Goal: Task Accomplishment & Management: Use online tool/utility

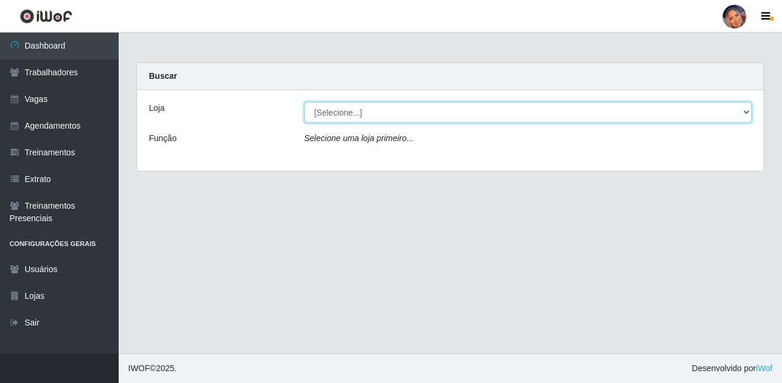
click at [379, 107] on select "[Selecione...] Supermercado Preço Bom" at bounding box center [528, 112] width 448 height 21
select select "169"
click at [304, 102] on select "[Selecione...] Supermercado Preço Bom" at bounding box center [528, 112] width 448 height 21
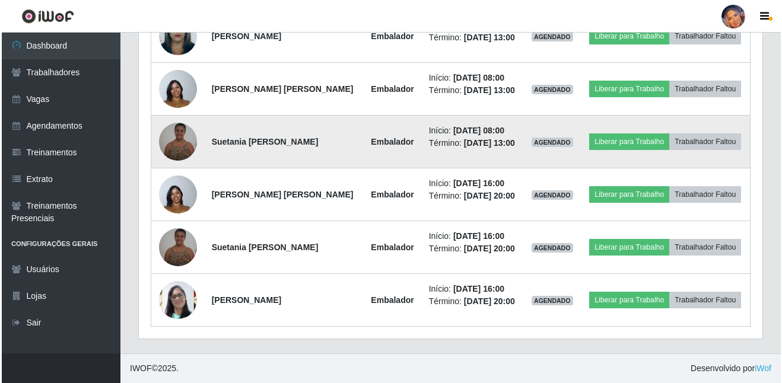
scroll to position [391, 0]
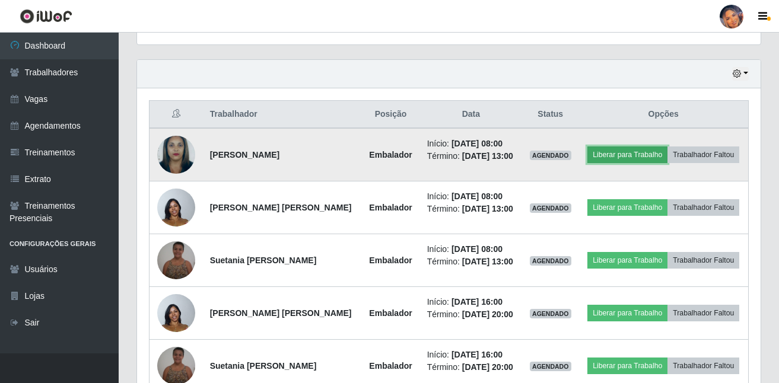
click at [606, 159] on button "Liberar para Trabalho" at bounding box center [627, 154] width 80 height 17
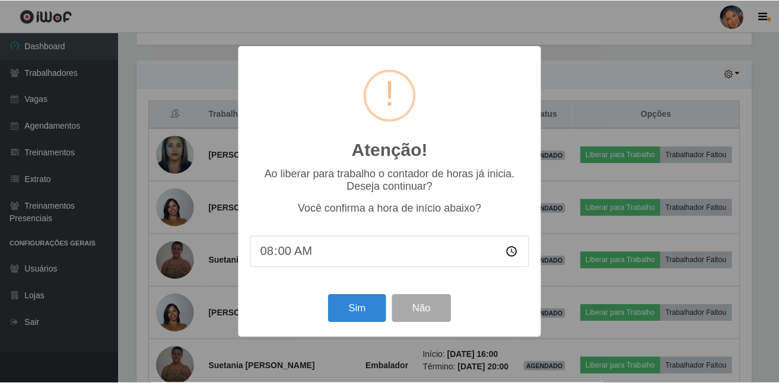
scroll to position [246, 617]
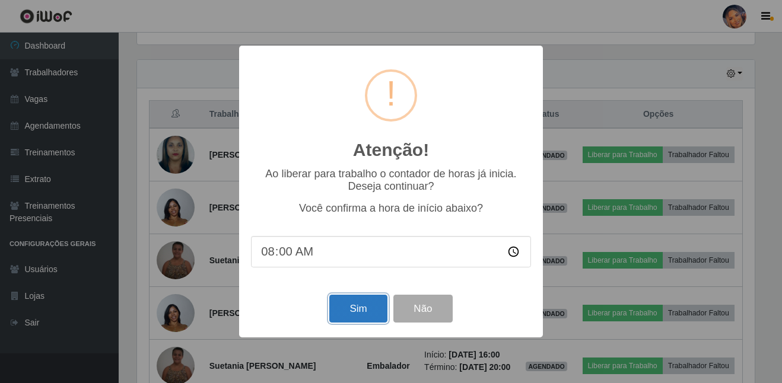
drag, startPoint x: 343, startPoint y: 310, endPoint x: 343, endPoint y: 302, distance: 7.1
click at [343, 308] on button "Sim" at bounding box center [358, 309] width 58 height 28
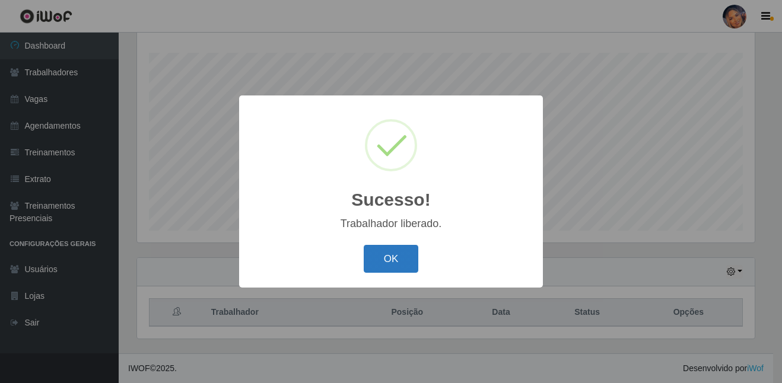
click at [399, 255] on button "OK" at bounding box center [391, 259] width 55 height 28
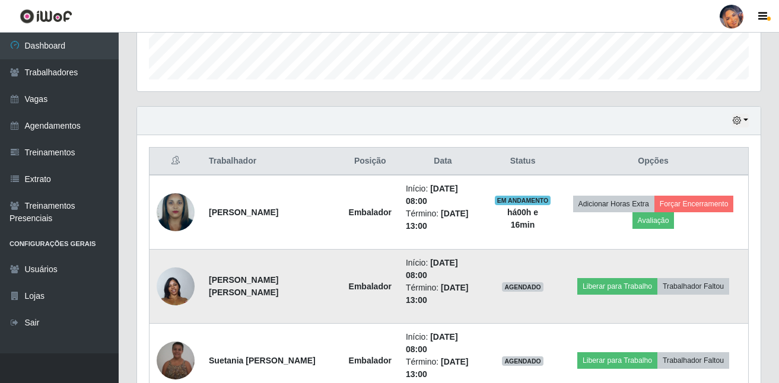
scroll to position [371, 0]
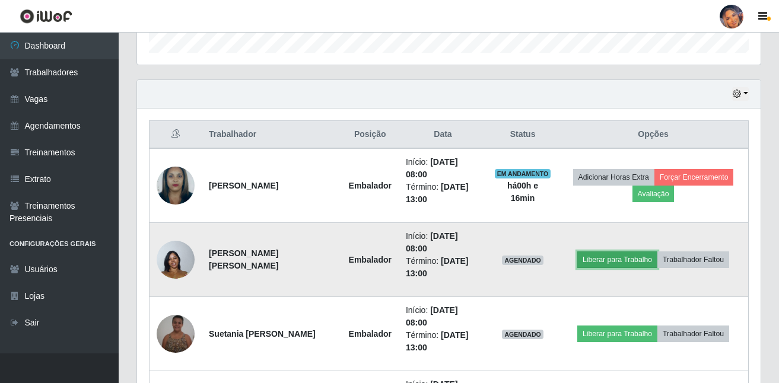
click at [622, 263] on button "Liberar para Trabalho" at bounding box center [617, 259] width 80 height 17
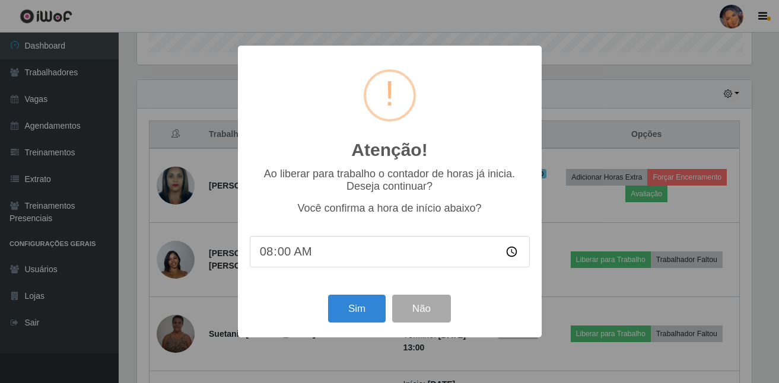
scroll to position [246, 617]
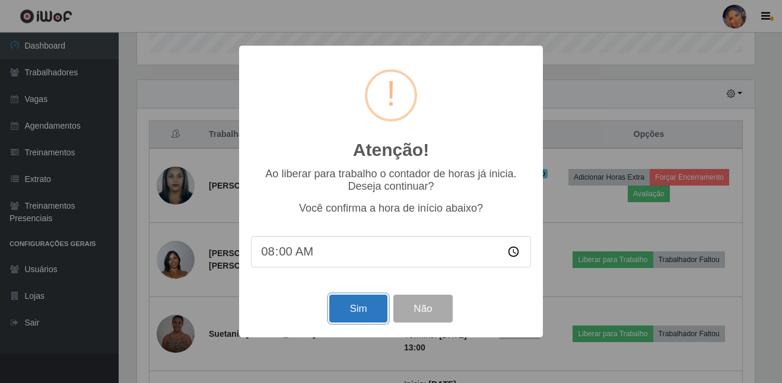
click at [355, 305] on button "Sim" at bounding box center [358, 309] width 58 height 28
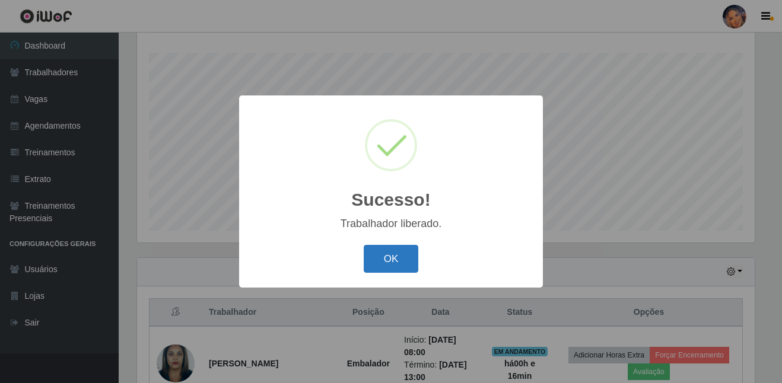
click at [384, 257] on button "OK" at bounding box center [391, 259] width 55 height 28
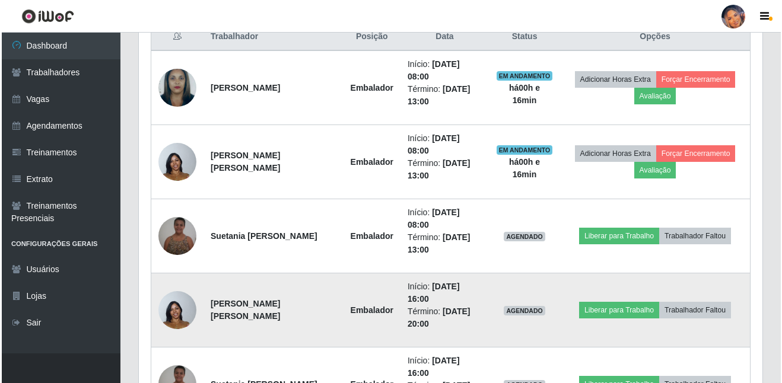
scroll to position [490, 0]
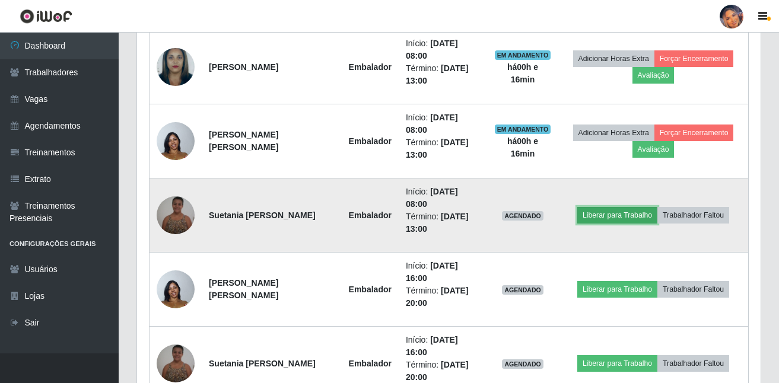
click at [609, 213] on button "Liberar para Trabalho" at bounding box center [617, 215] width 80 height 17
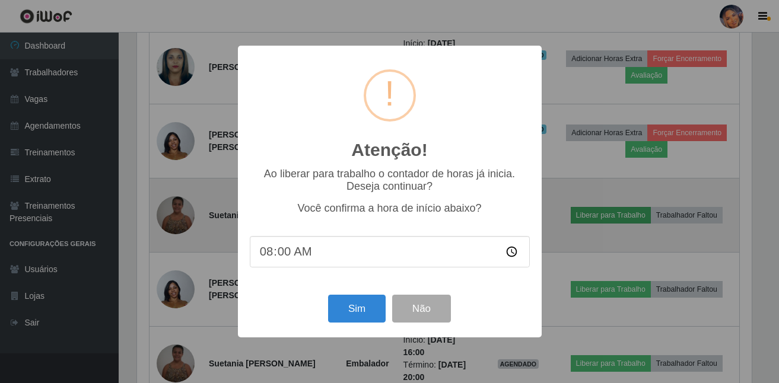
scroll to position [246, 617]
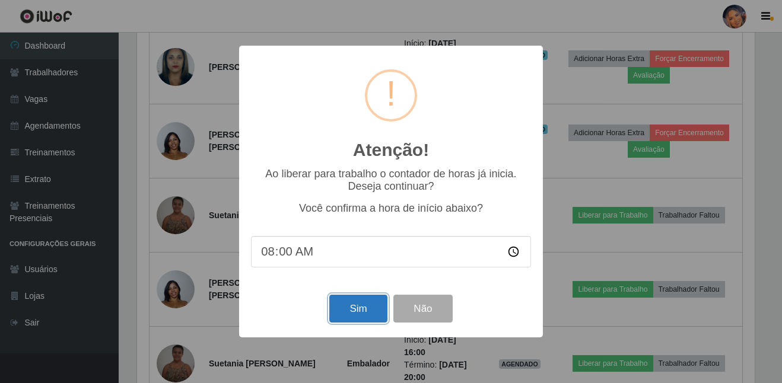
click at [369, 311] on button "Sim" at bounding box center [358, 309] width 58 height 28
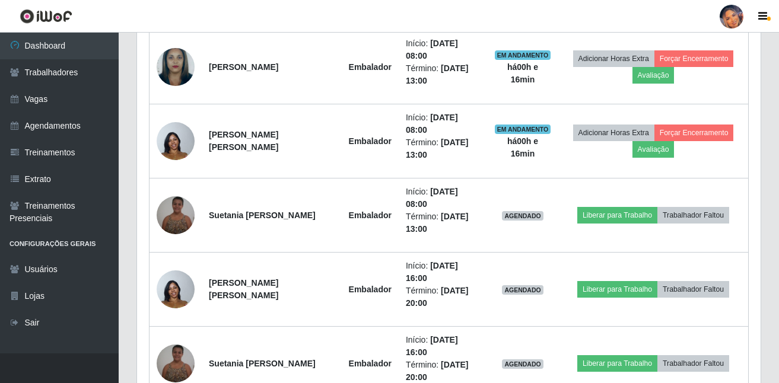
scroll to position [0, 0]
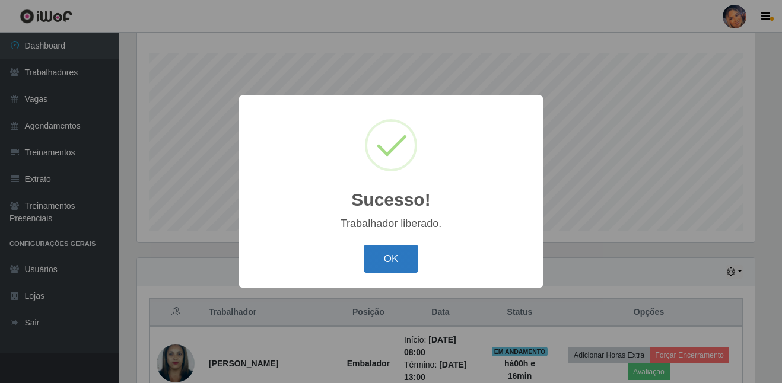
click at [377, 257] on button "OK" at bounding box center [391, 259] width 55 height 28
